Goal: Obtain resource: Download file/media

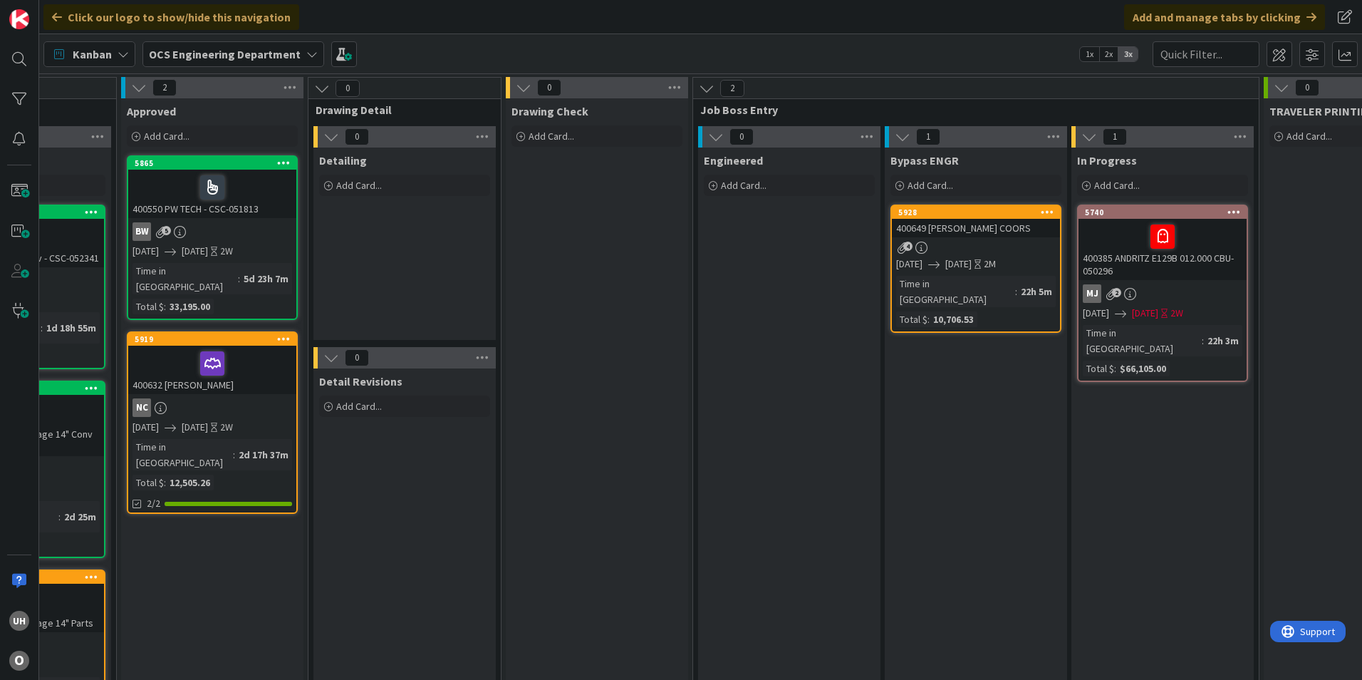
scroll to position [0, 1069]
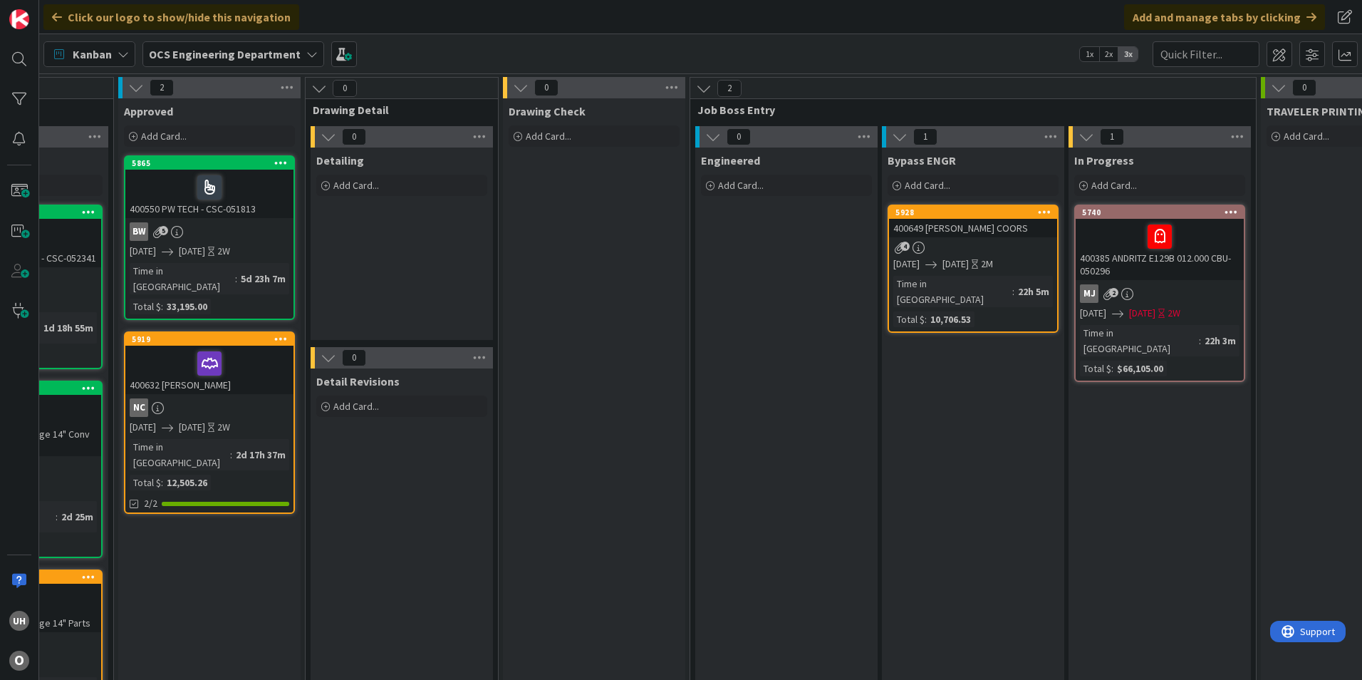
click at [1023, 245] on div "4" at bounding box center [973, 248] width 168 height 12
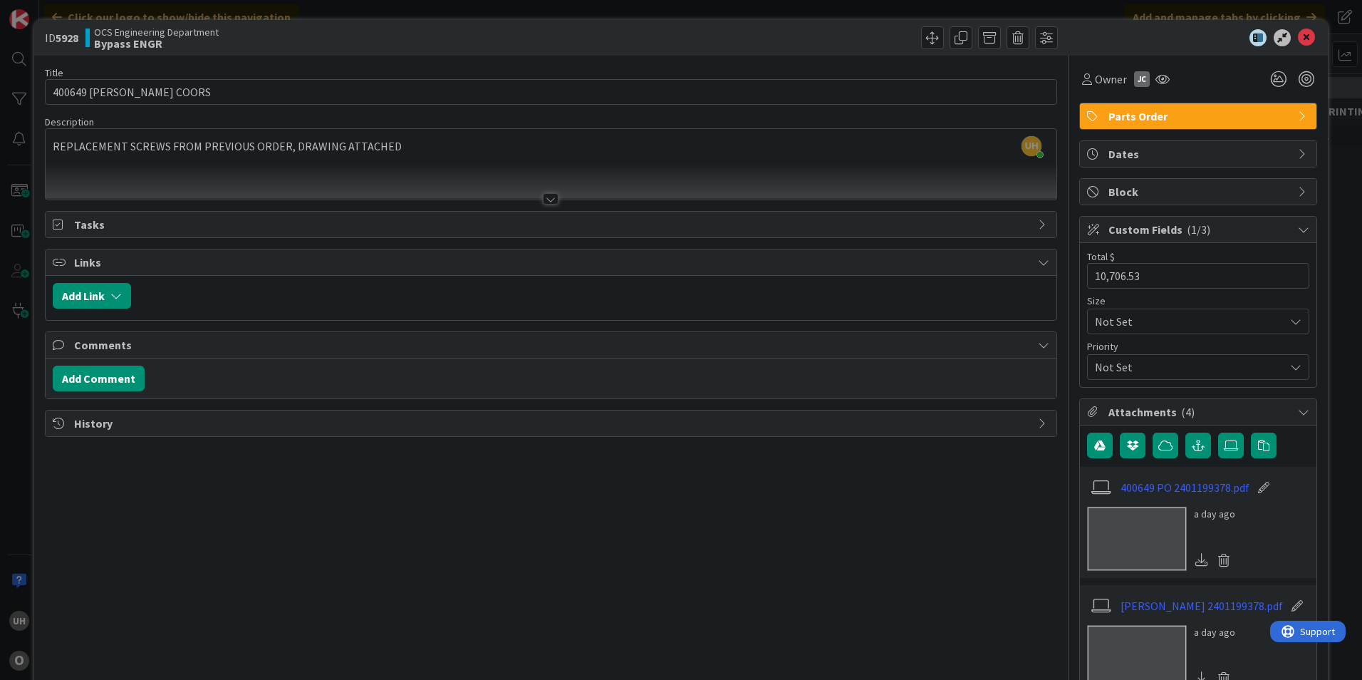
click at [549, 196] on div at bounding box center [551, 198] width 16 height 11
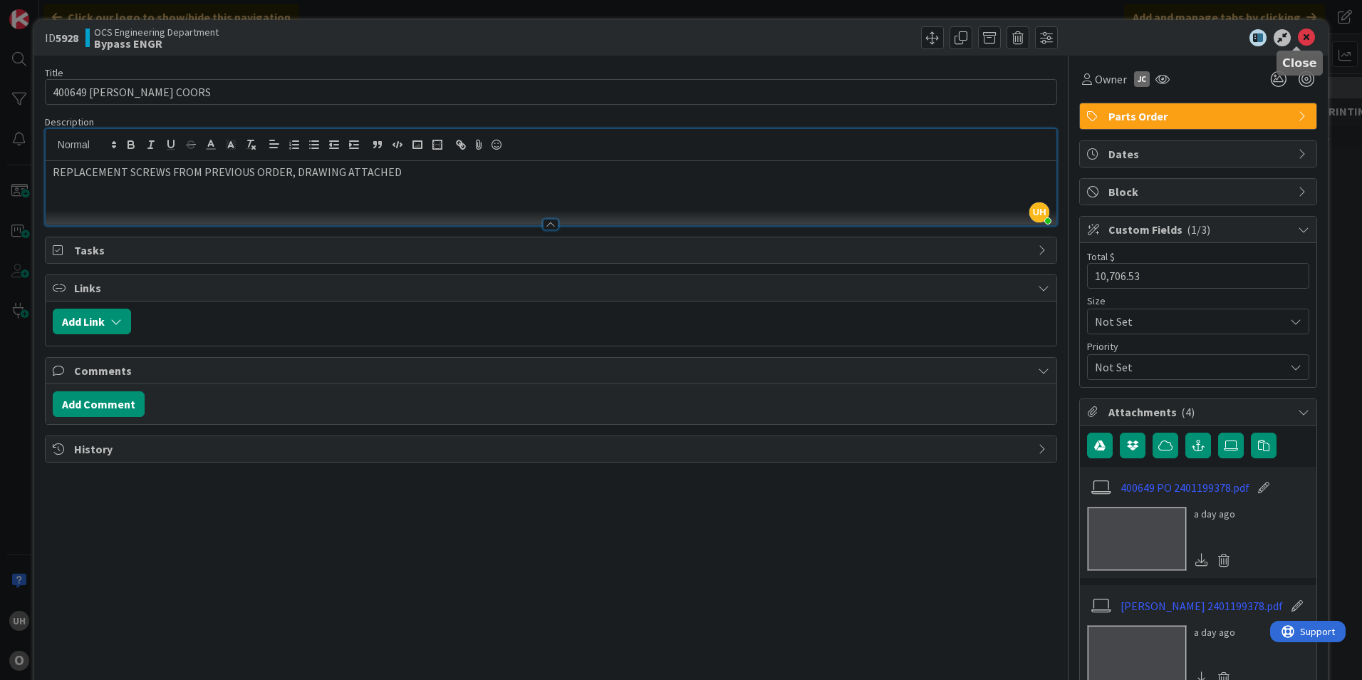
click at [1298, 38] on icon at bounding box center [1306, 37] width 17 height 17
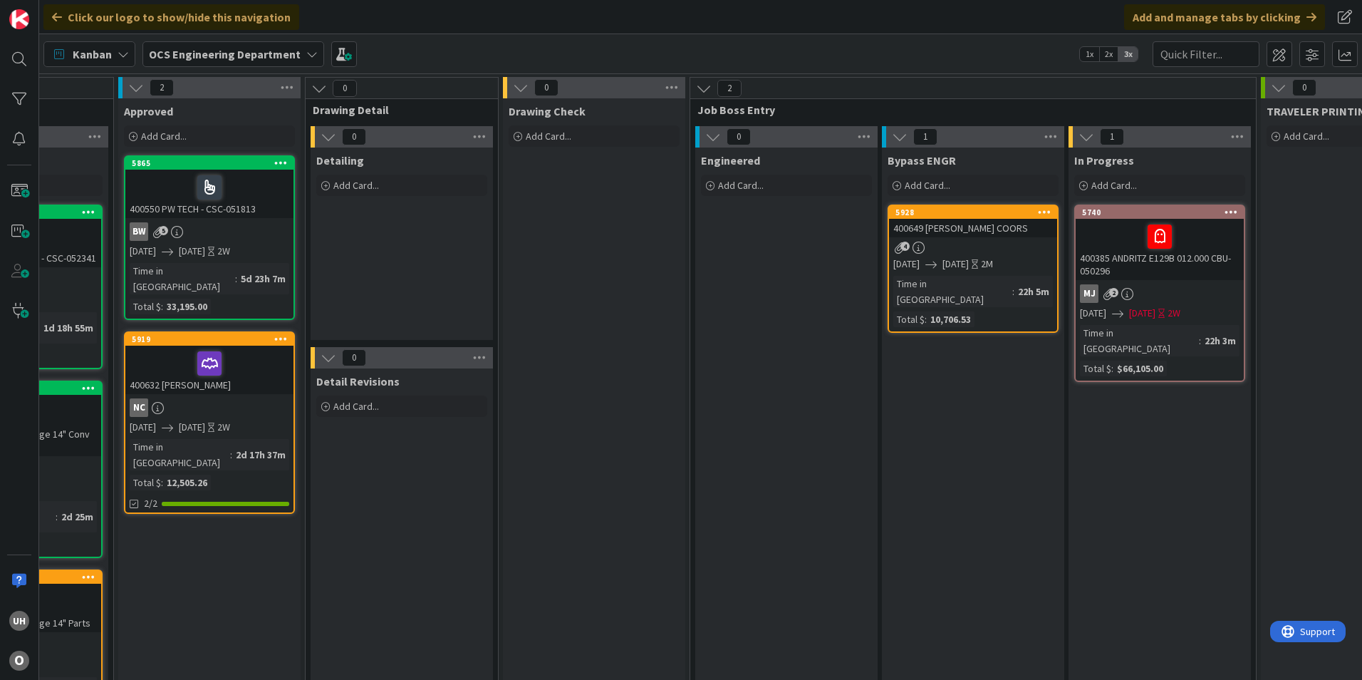
click at [954, 247] on div "4" at bounding box center [973, 248] width 168 height 12
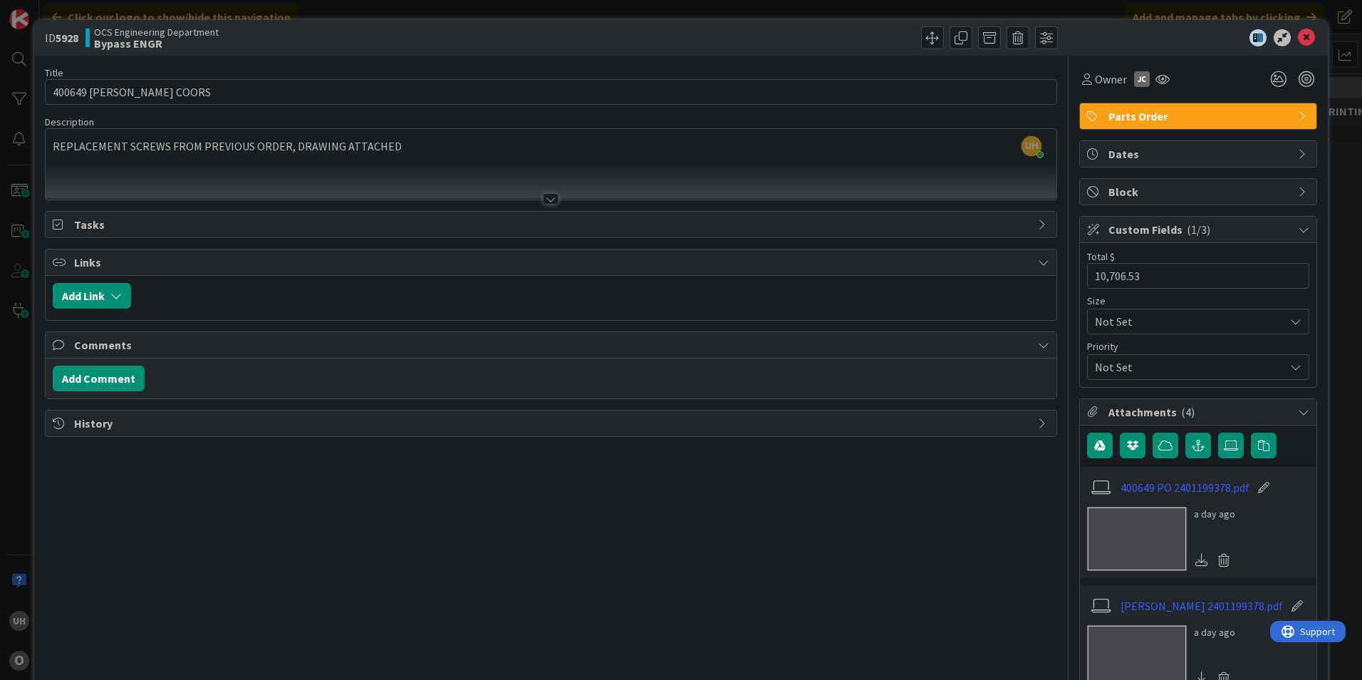
click at [543, 200] on div at bounding box center [551, 198] width 16 height 11
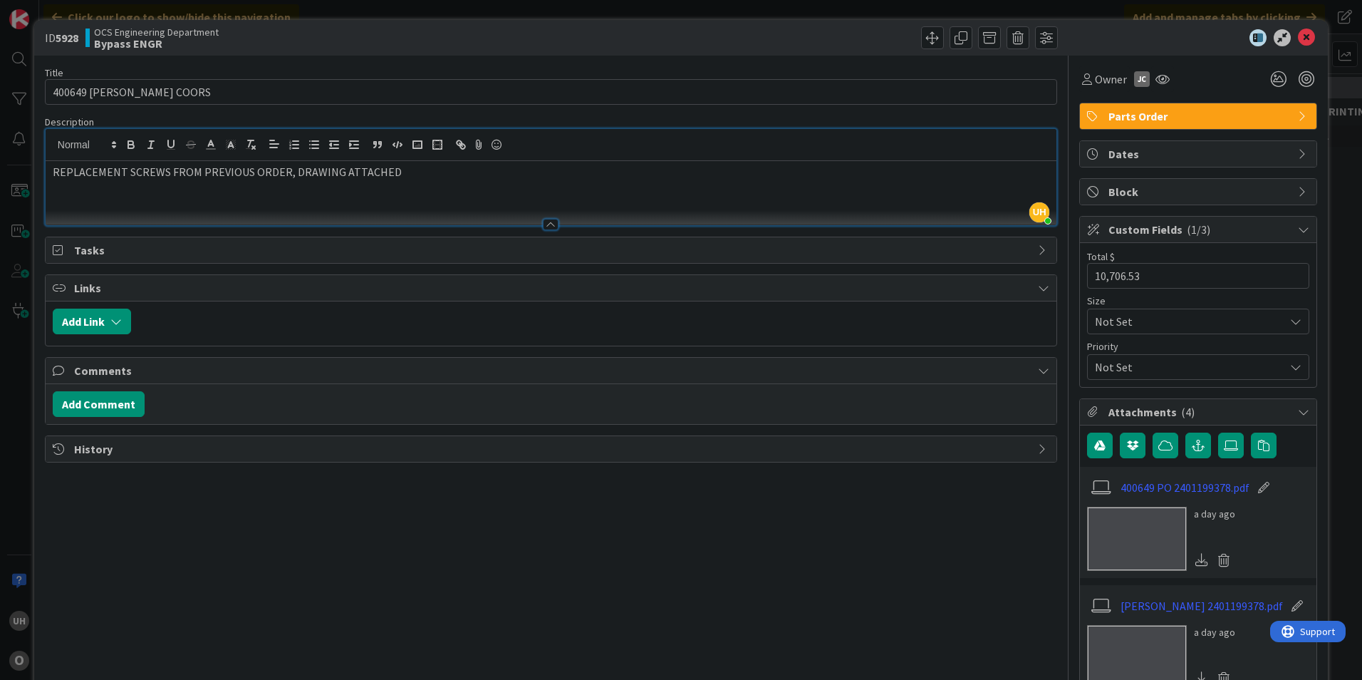
click at [1038, 293] on icon at bounding box center [1043, 287] width 11 height 11
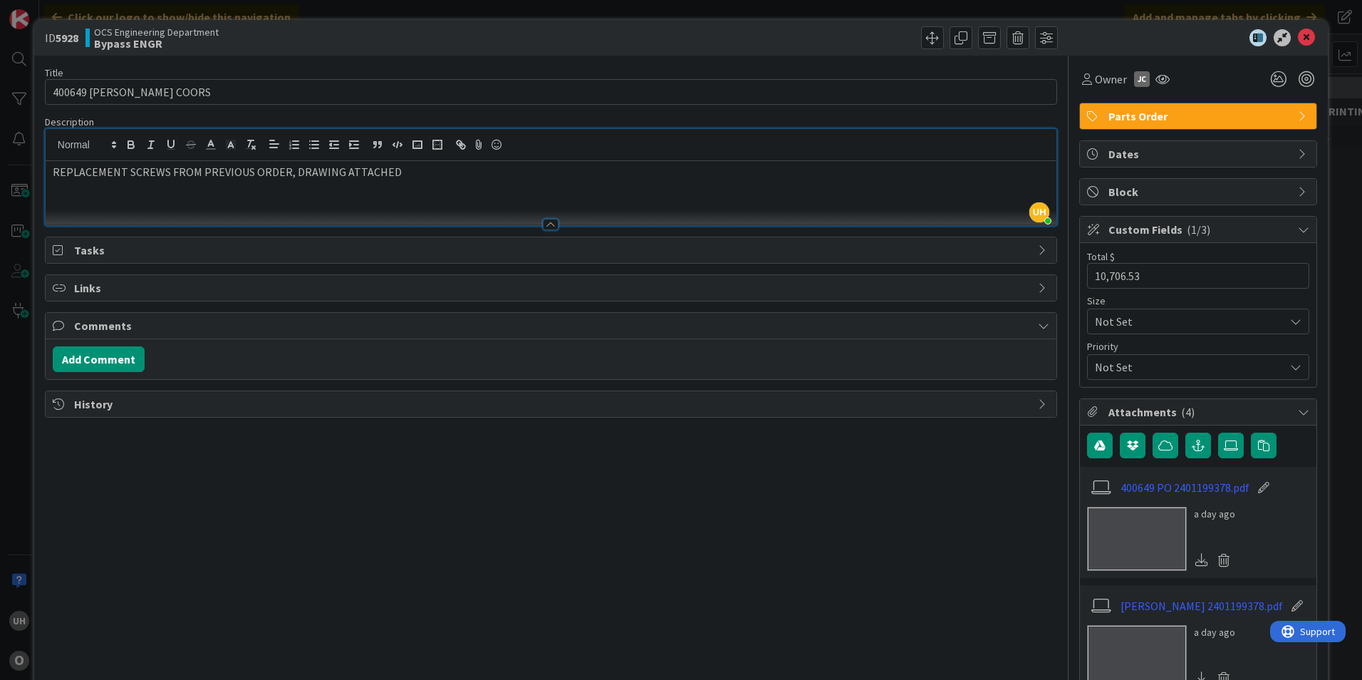
click at [1038, 293] on icon at bounding box center [1043, 287] width 11 height 11
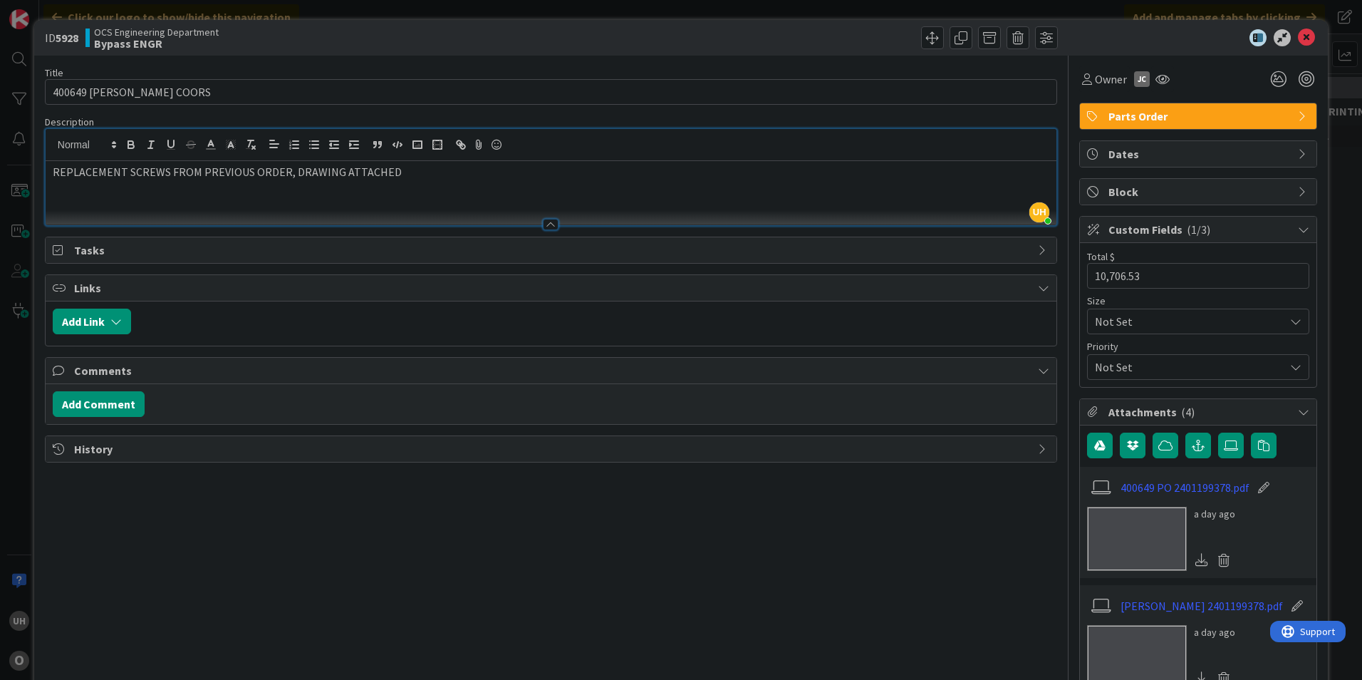
click at [1036, 459] on div "History" at bounding box center [551, 449] width 1011 height 26
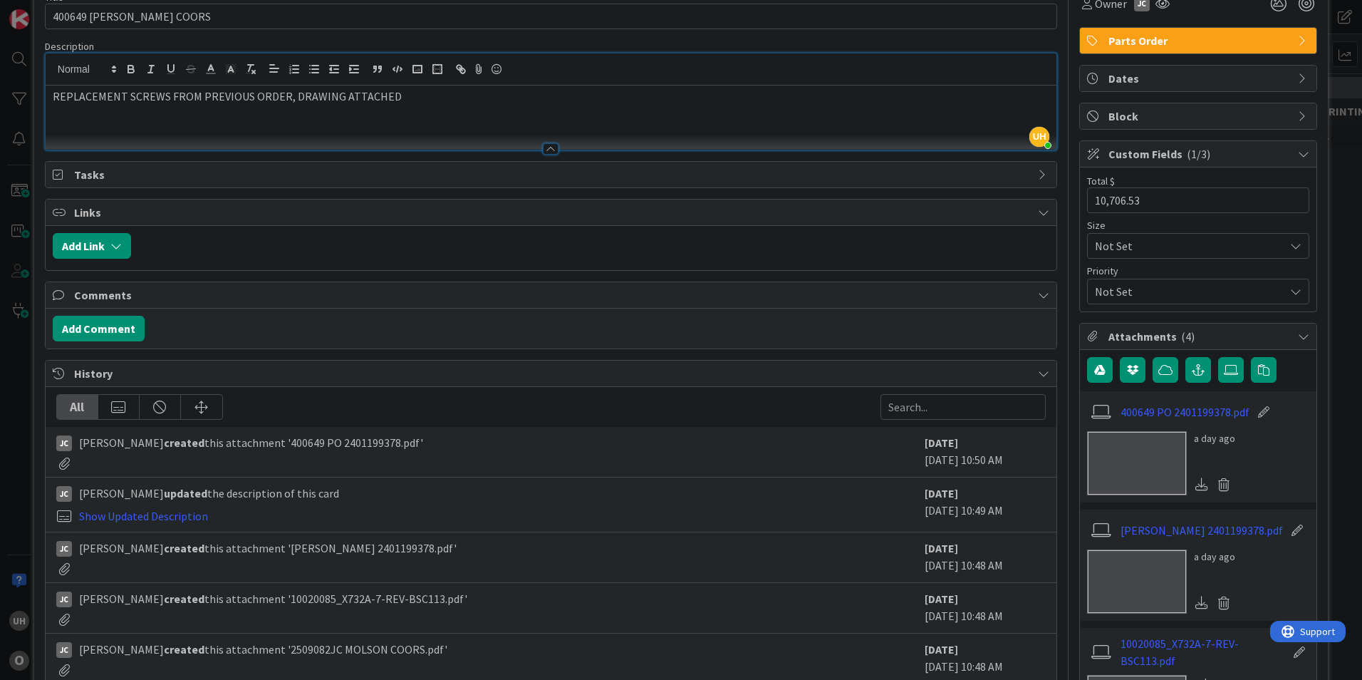
scroll to position [71, 0]
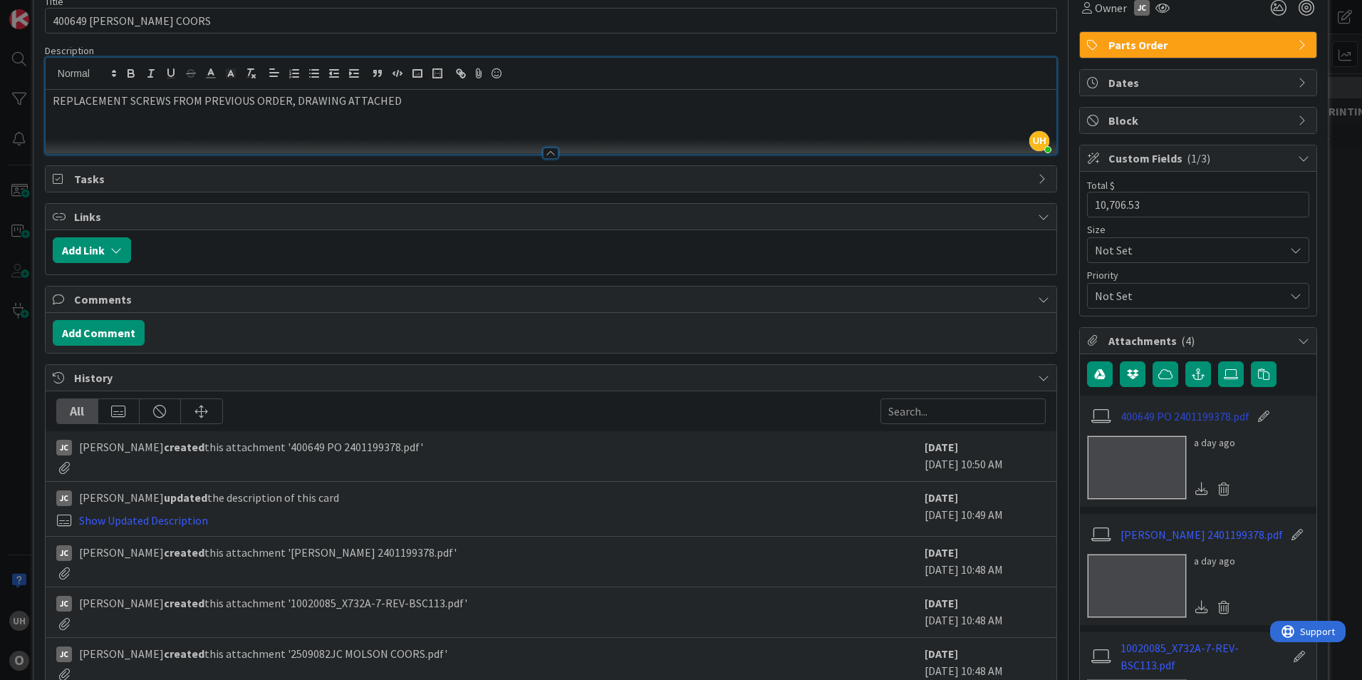
click at [1181, 423] on link "400649 PO 2401199378.pdf" at bounding box center [1185, 416] width 129 height 17
click at [1193, 418] on link "400649 PO 2401199378.pdf" at bounding box center [1185, 416] width 129 height 17
click at [1142, 543] on div "[PERSON_NAME] 2401199378.pdf" at bounding box center [1198, 534] width 222 height 27
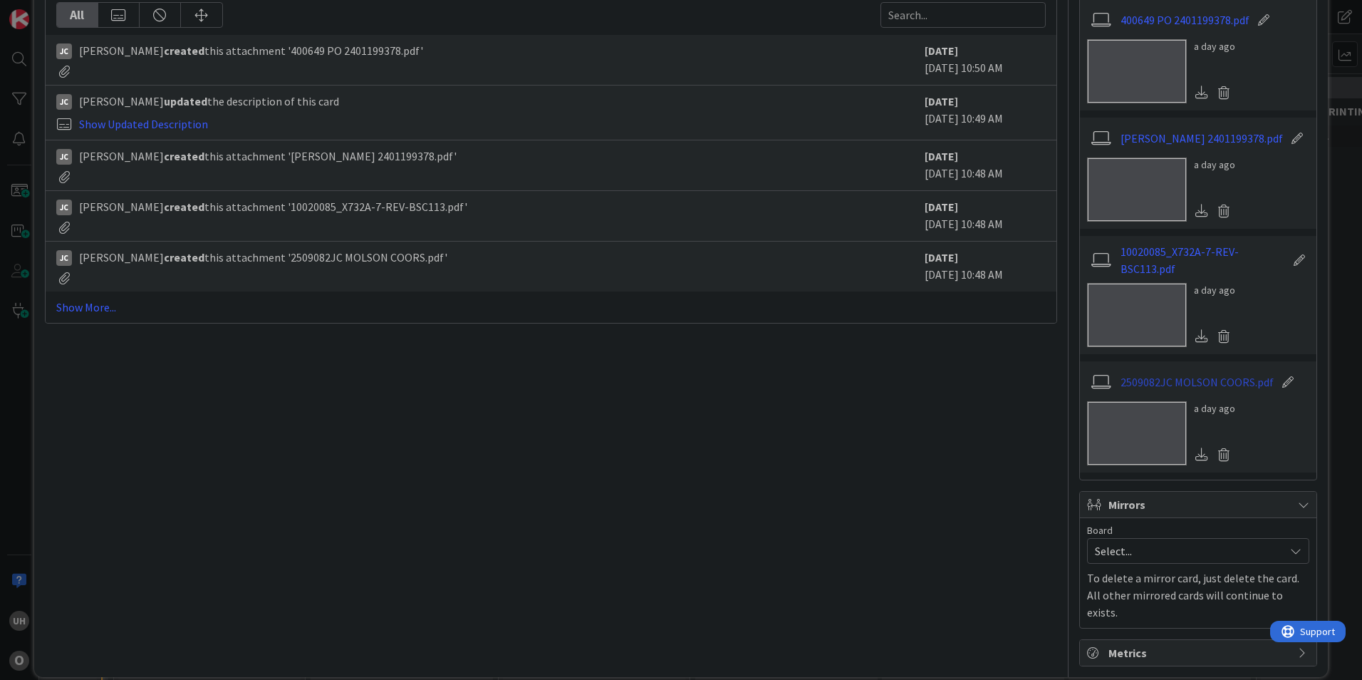
click at [1177, 380] on link "2509082JC MOLSON COORS.pdf" at bounding box center [1197, 381] width 153 height 17
click at [1159, 247] on link "10020085_X732A-7-REV-BSC113.pdf" at bounding box center [1203, 260] width 165 height 34
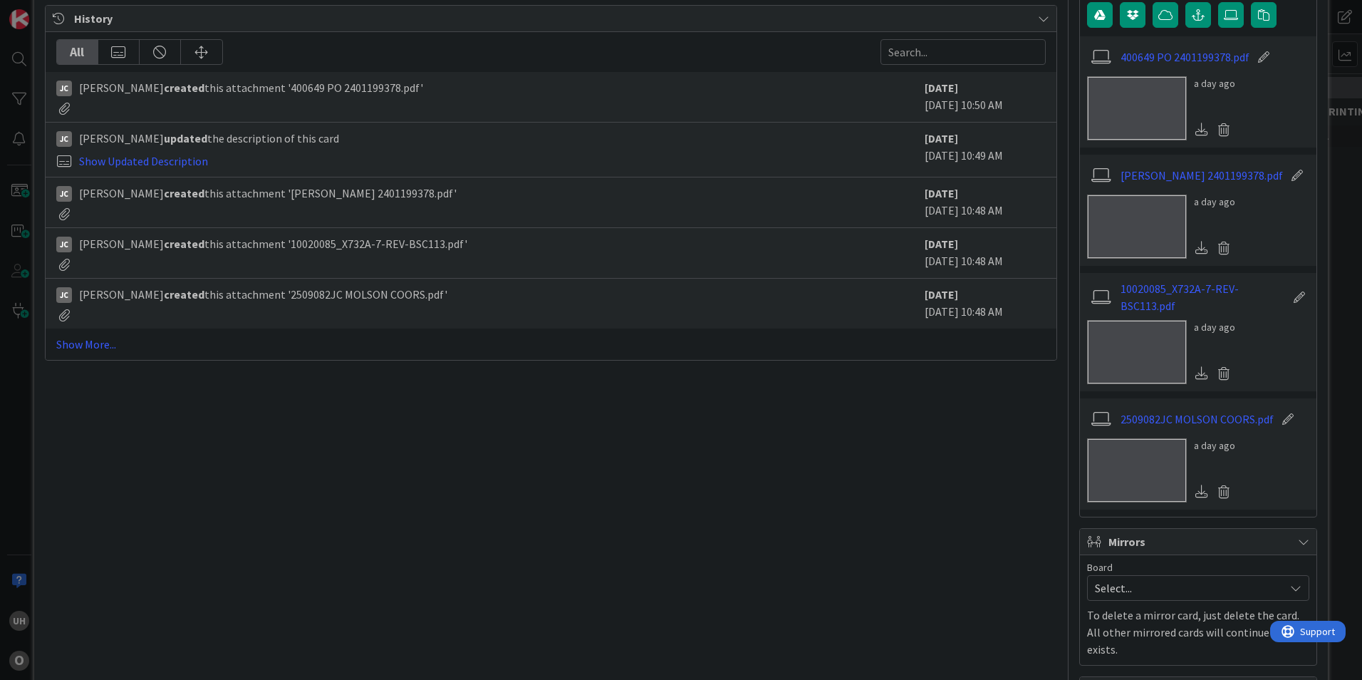
scroll to position [325, 0]
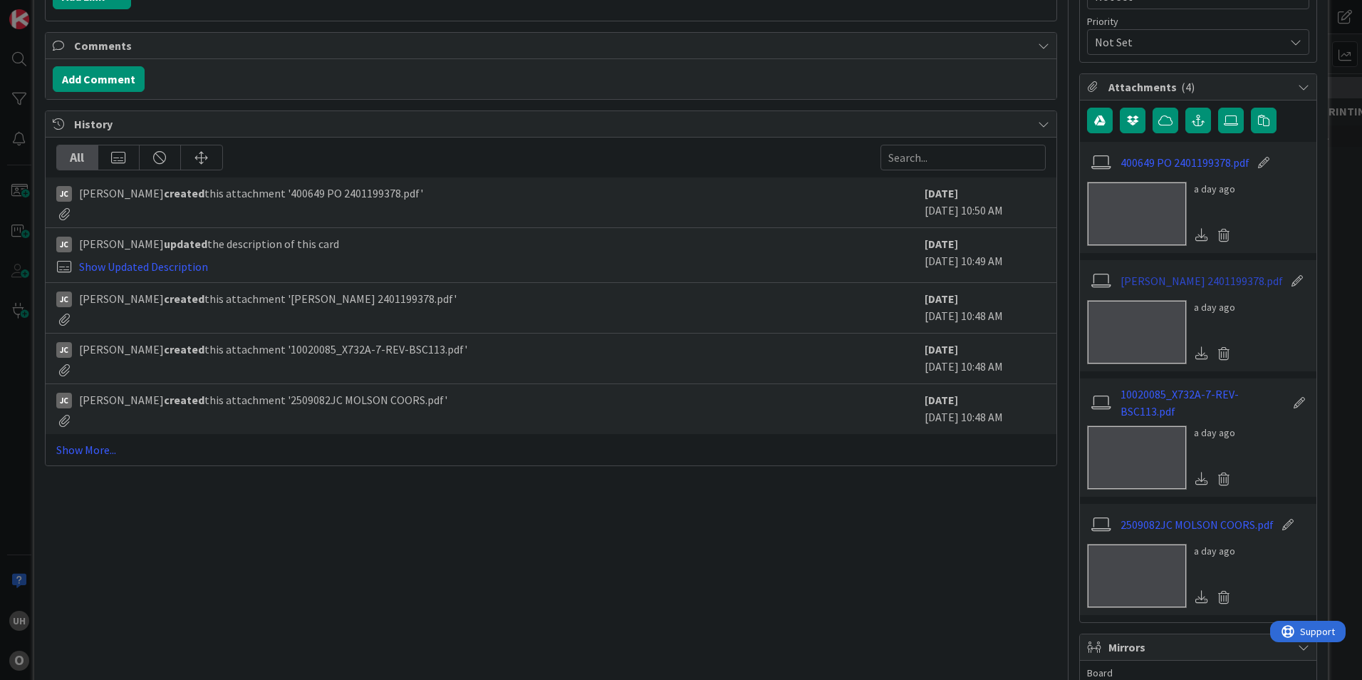
click at [1149, 284] on link "[PERSON_NAME] 2401199378.pdf" at bounding box center [1202, 280] width 162 height 17
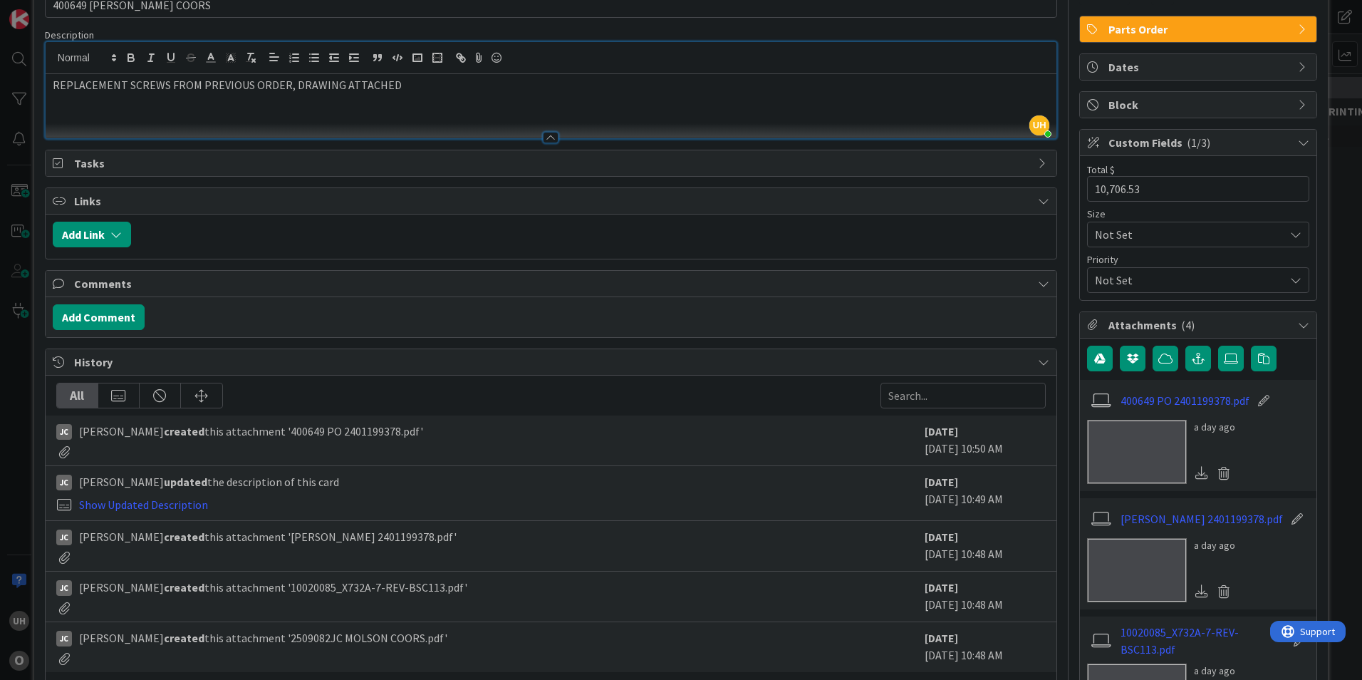
scroll to position [0, 0]
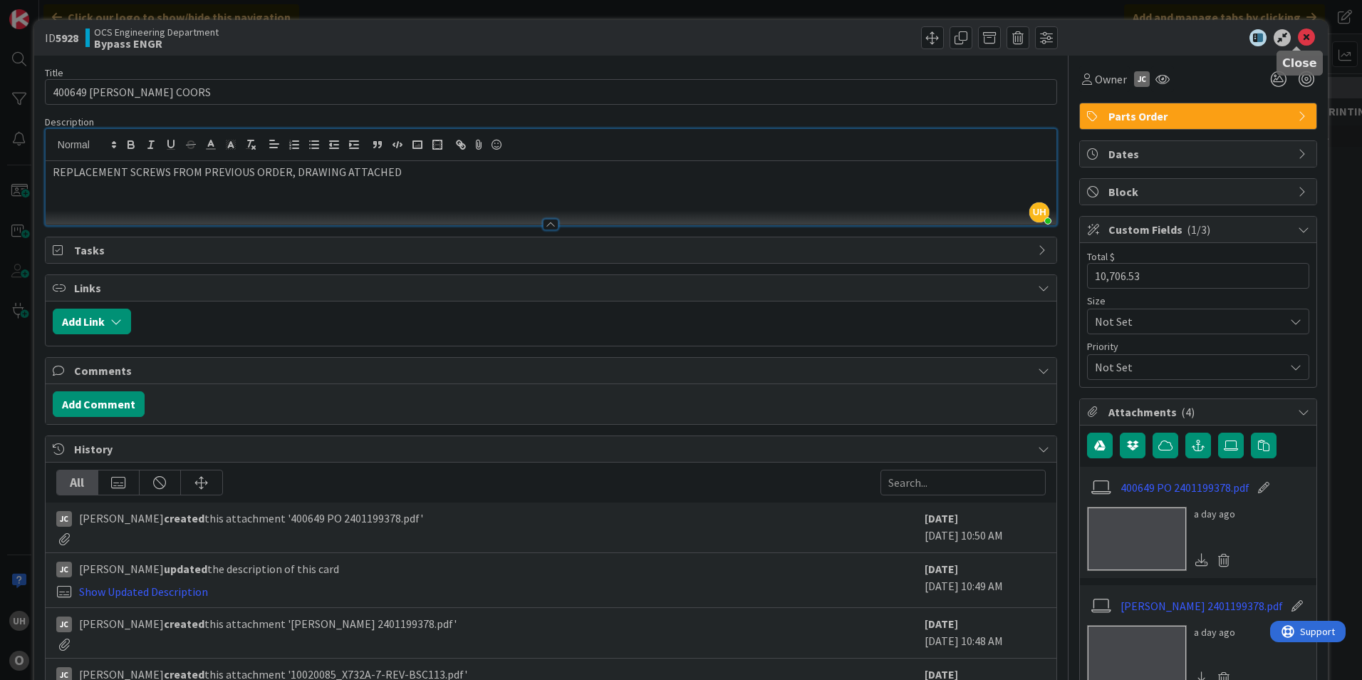
click at [1298, 41] on icon at bounding box center [1306, 37] width 17 height 17
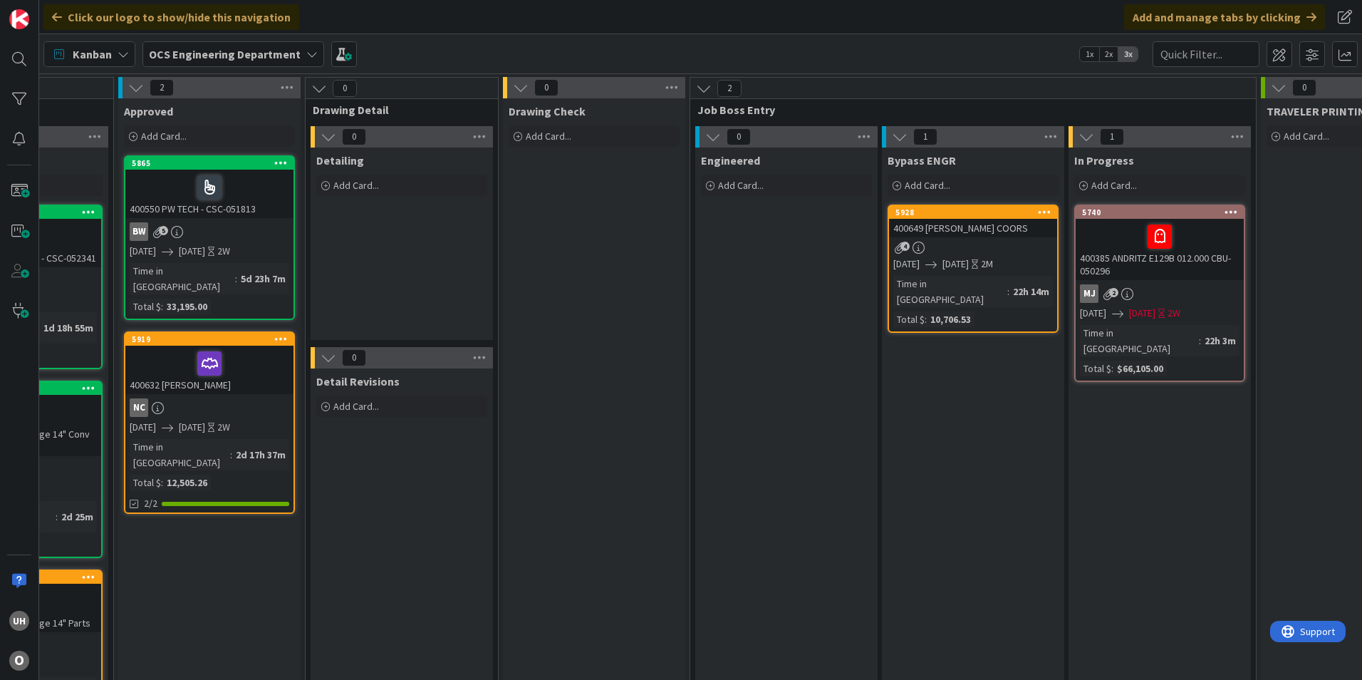
drag, startPoint x: 1002, startPoint y: 248, endPoint x: 1015, endPoint y: 222, distance: 28.4
click at [1015, 222] on div "400649 [PERSON_NAME] COORS" at bounding box center [973, 228] width 168 height 19
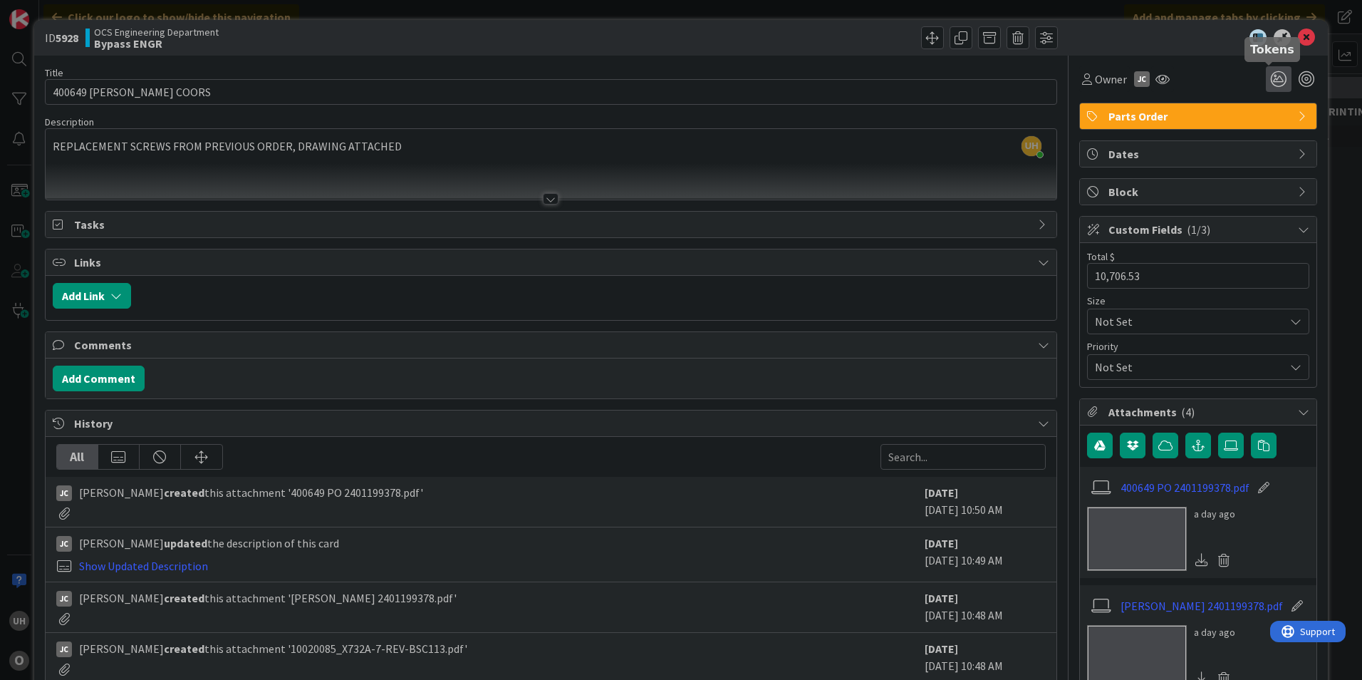
click at [1267, 83] on icon at bounding box center [1279, 79] width 26 height 26
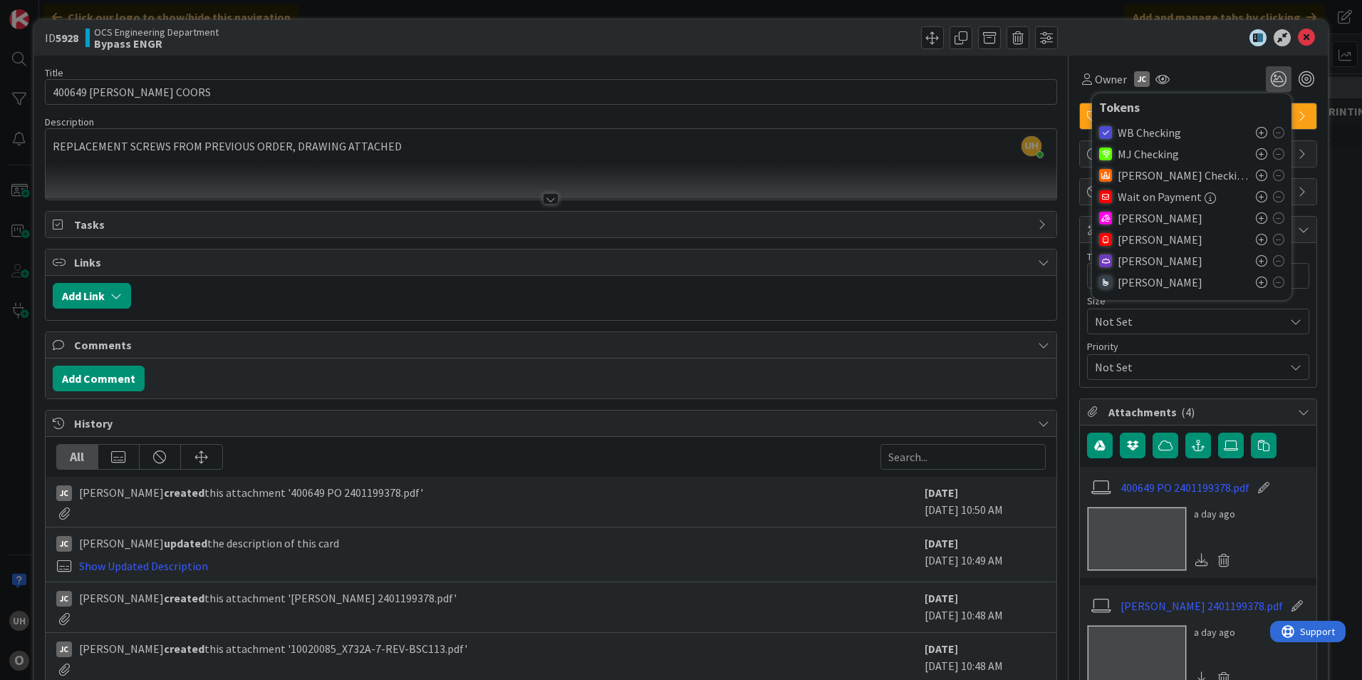
click at [1256, 241] on icon at bounding box center [1261, 239] width 11 height 11
click at [1304, 38] on icon at bounding box center [1306, 37] width 17 height 17
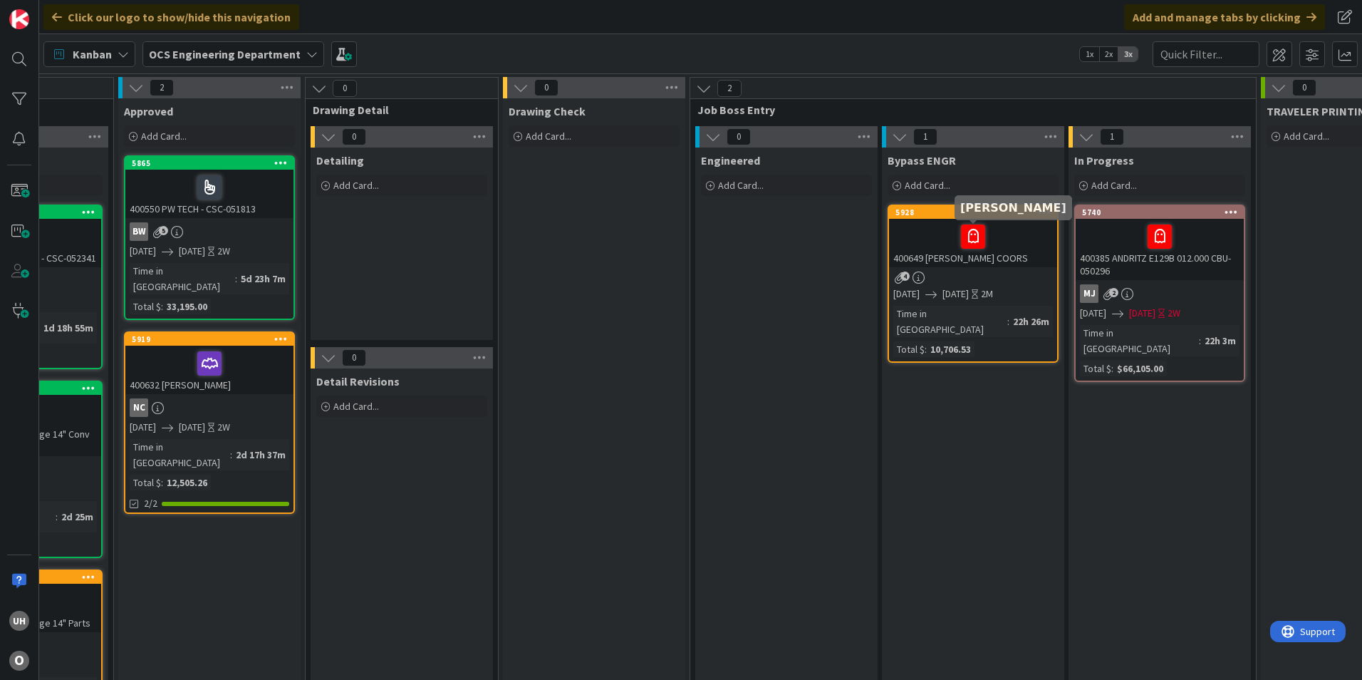
click at [1004, 279] on div "4" at bounding box center [973, 277] width 168 height 12
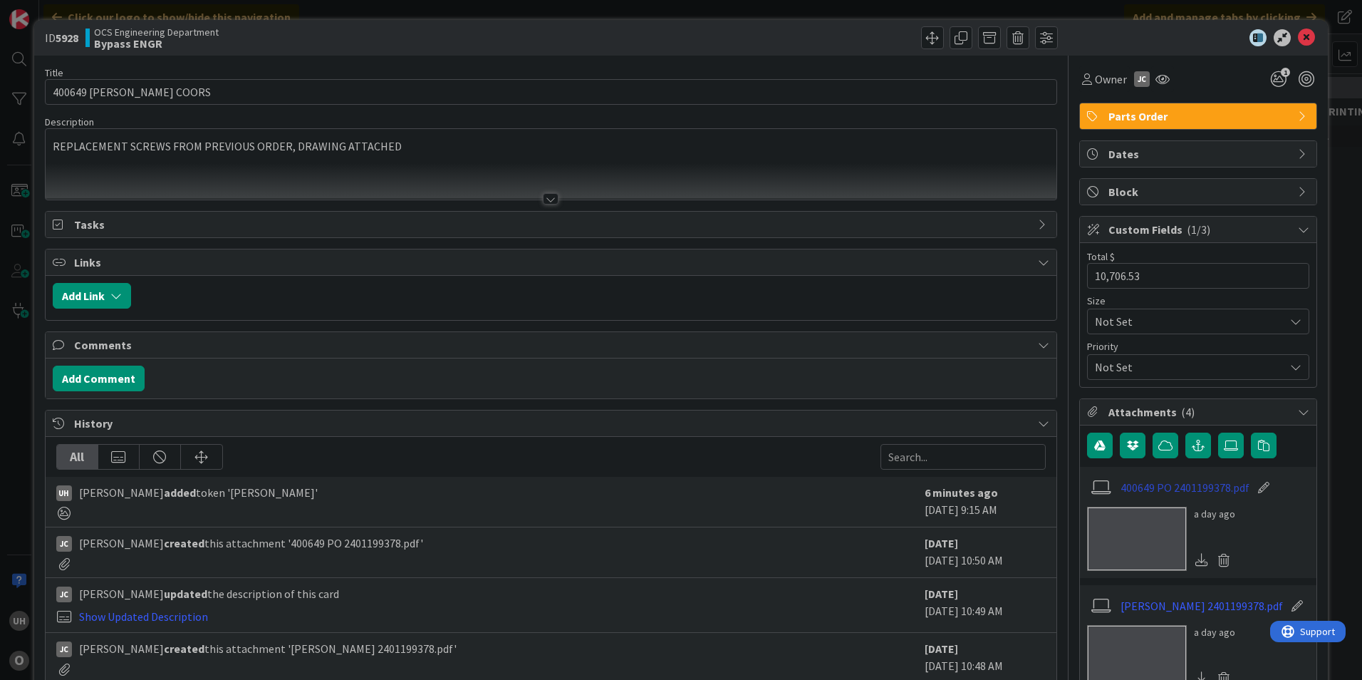
click at [1184, 479] on link "400649 PO 2401199378.pdf" at bounding box center [1185, 487] width 129 height 17
